Goal: Task Accomplishment & Management: Use online tool/utility

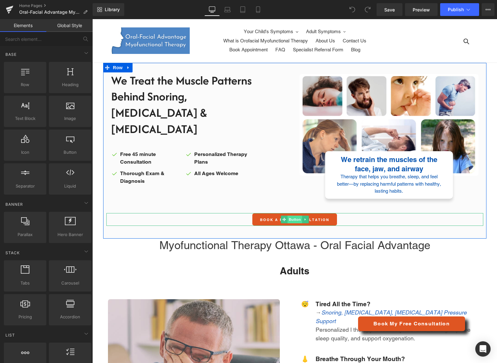
click at [291, 216] on span "Button" at bounding box center [294, 220] width 15 height 8
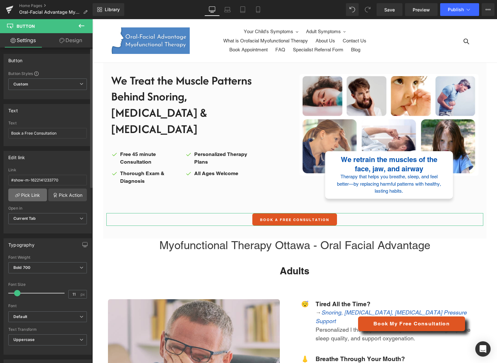
click at [31, 191] on link "Pick Link" at bounding box center [27, 195] width 39 height 13
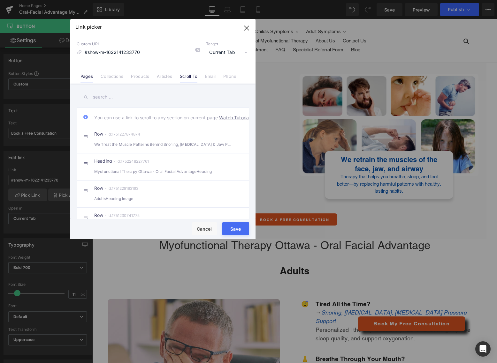
click at [88, 76] on link "Pages" at bounding box center [86, 79] width 12 height 10
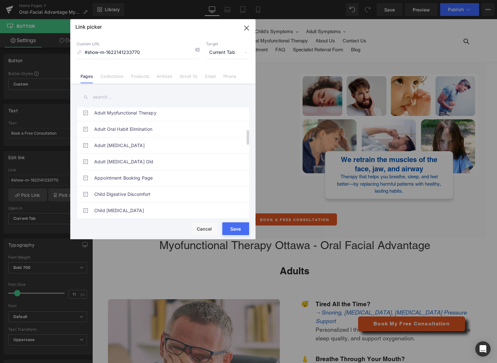
scroll to position [160, 0]
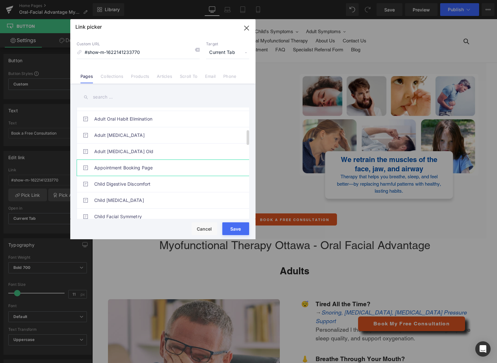
click at [132, 165] on link "Appointment Booking Page" at bounding box center [164, 168] width 140 height 16
click at [232, 232] on button "Save" at bounding box center [235, 228] width 27 height 13
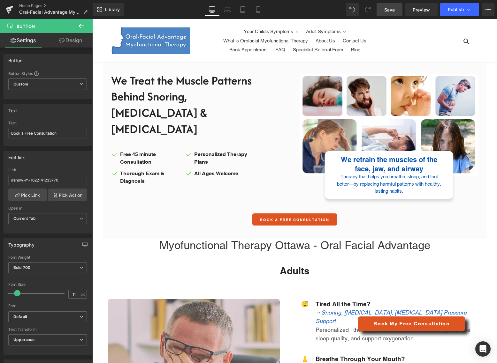
click at [391, 8] on span "Save" at bounding box center [389, 9] width 11 height 7
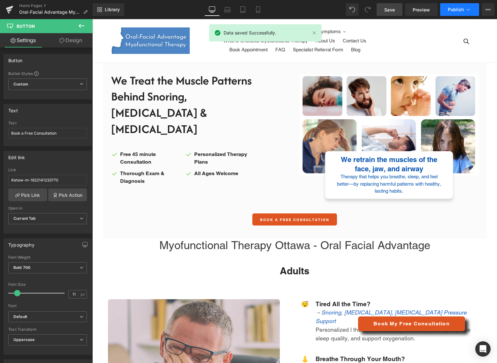
click at [452, 7] on span "Publish" at bounding box center [455, 9] width 16 height 5
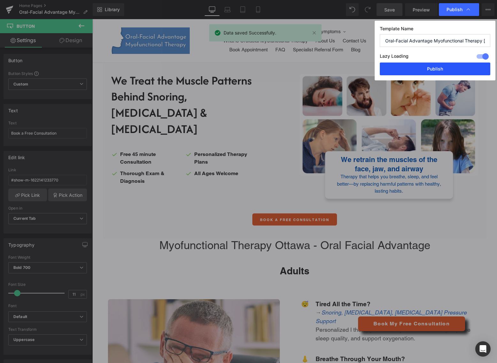
click at [424, 65] on button "Publish" at bounding box center [434, 69] width 110 height 13
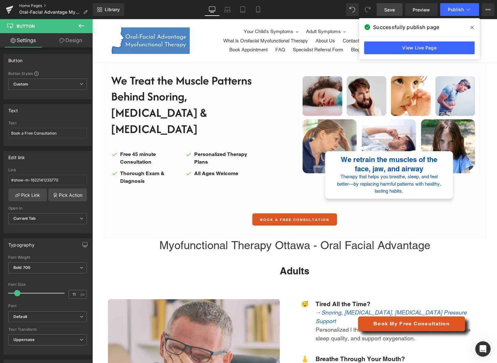
click at [32, 4] on link "Home Pages" at bounding box center [55, 5] width 73 height 5
